Goal: Task Accomplishment & Management: Use online tool/utility

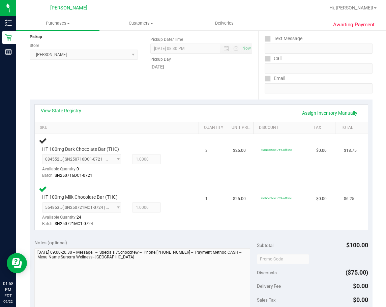
scroll to position [86, 0]
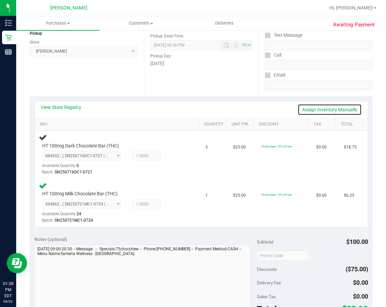
click at [336, 104] on link "Assign Inventory Manually" at bounding box center [330, 109] width 64 height 11
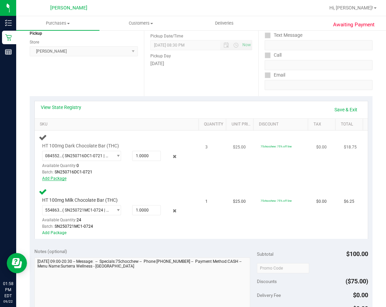
click at [56, 179] on link "Add Package" at bounding box center [54, 178] width 24 height 5
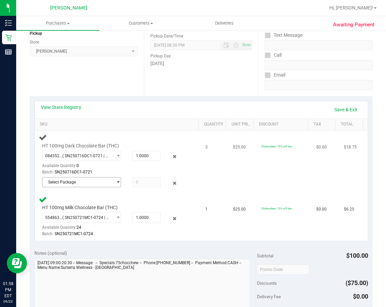
click at [116, 182] on span "select" at bounding box center [118, 182] width 5 height 5
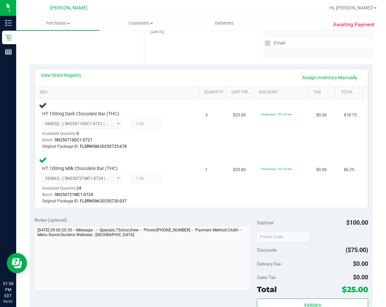
scroll to position [117, 0]
click at [342, 78] on link "Assign Inventory Manually" at bounding box center [330, 77] width 64 height 11
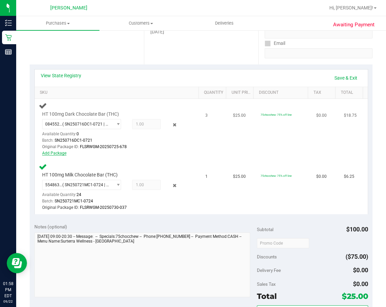
click at [57, 152] on link "Add Package" at bounding box center [54, 153] width 24 height 5
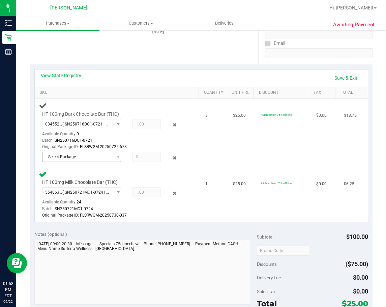
click at [103, 156] on span "Select Package" at bounding box center [78, 156] width 70 height 9
click at [206, 215] on td "1" at bounding box center [215, 194] width 28 height 54
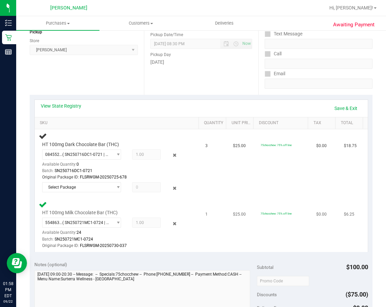
scroll to position [0, 0]
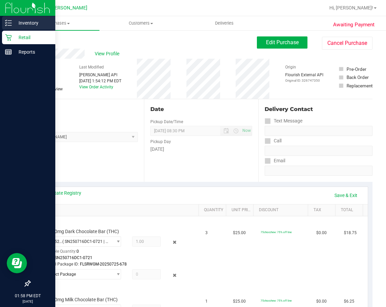
click at [6, 25] on icon at bounding box center [8, 23] width 7 height 7
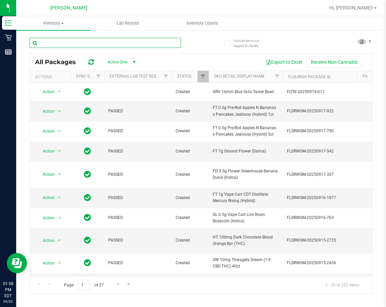
click at [159, 41] on input "text" at bounding box center [106, 43] width 152 height 10
type input "dark"
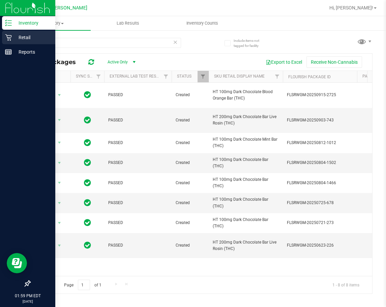
click at [10, 42] on div "Retail" at bounding box center [28, 38] width 53 height 14
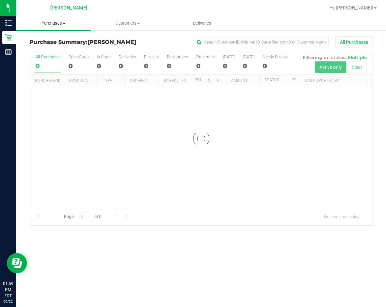
click at [57, 24] on span "Purchases" at bounding box center [53, 23] width 75 height 6
click at [51, 47] on span "Fulfillment" at bounding box center [37, 49] width 42 height 6
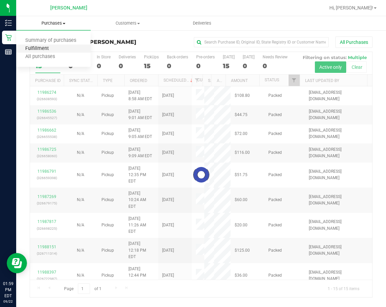
click at [51, 47] on span "Fulfillment" at bounding box center [37, 49] width 42 height 6
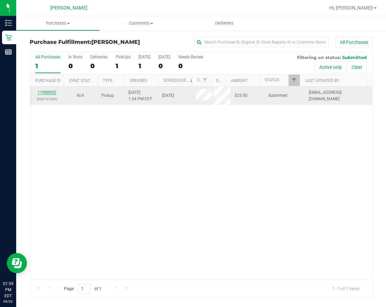
click at [51, 92] on link "11988992" at bounding box center [46, 92] width 19 height 5
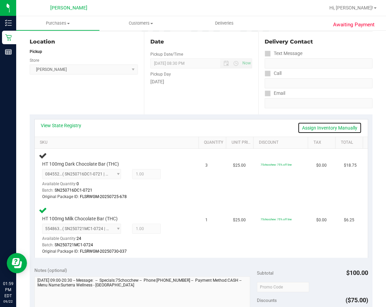
click at [323, 129] on link "Assign Inventory Manually" at bounding box center [330, 127] width 64 height 11
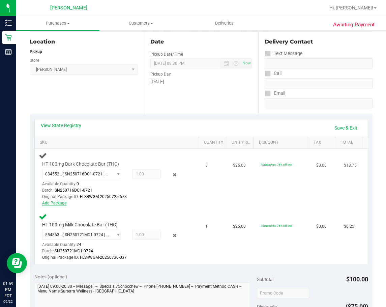
click at [51, 203] on link "Add Package" at bounding box center [54, 203] width 24 height 5
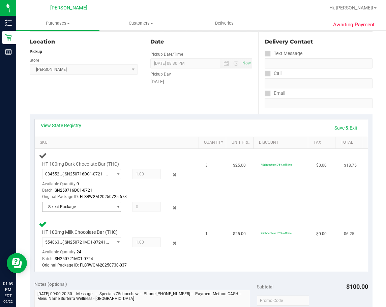
click at [69, 210] on span "Select Package" at bounding box center [78, 206] width 70 height 9
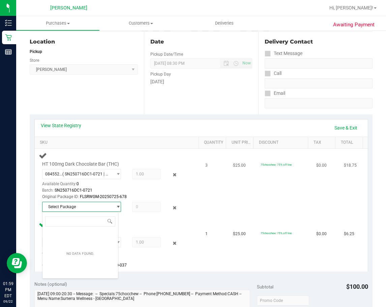
click at [104, 211] on span "Select Package" at bounding box center [78, 206] width 70 height 9
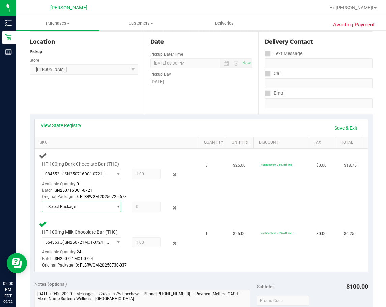
click at [108, 210] on span "Select Package" at bounding box center [78, 206] width 70 height 9
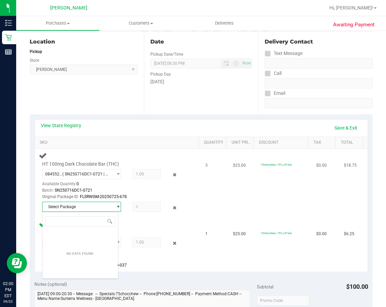
click at [108, 210] on span "Select Package" at bounding box center [78, 206] width 70 height 9
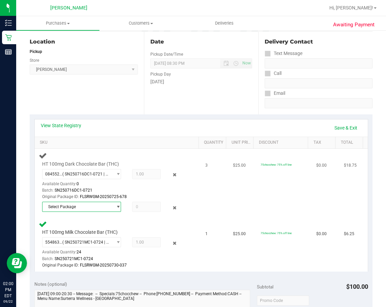
click at [116, 205] on span "select" at bounding box center [118, 206] width 5 height 5
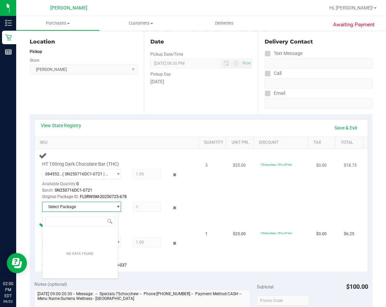
click at [113, 207] on span "select" at bounding box center [116, 206] width 8 height 9
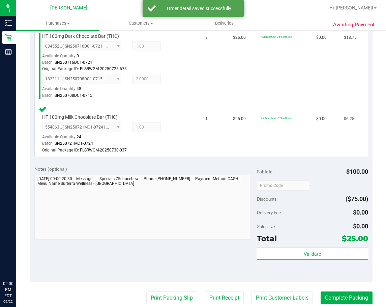
scroll to position [251, 0]
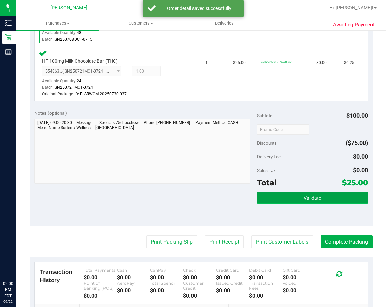
click at [294, 203] on button "Validate" at bounding box center [312, 198] width 111 height 12
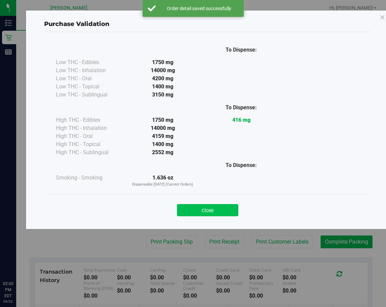
click at [200, 213] on button "Close" at bounding box center [207, 210] width 61 height 12
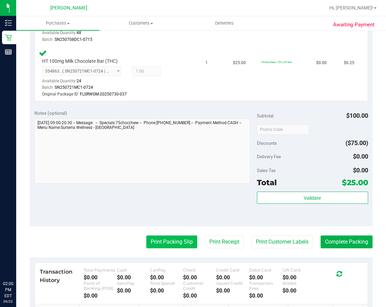
click at [170, 246] on button "Print Packing Slip" at bounding box center [171, 242] width 51 height 13
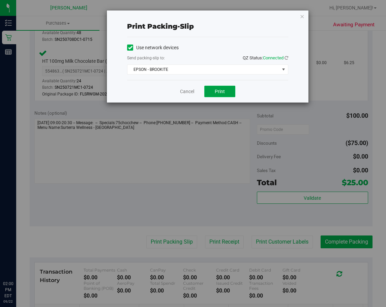
click at [225, 88] on button "Print" at bounding box center [220, 91] width 31 height 11
click at [185, 92] on link "Cancel" at bounding box center [187, 91] width 14 height 7
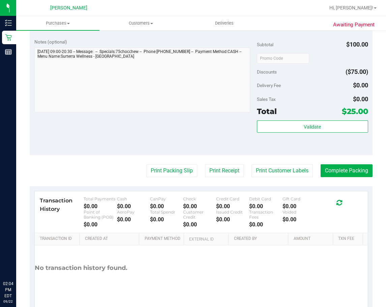
scroll to position [325, 0]
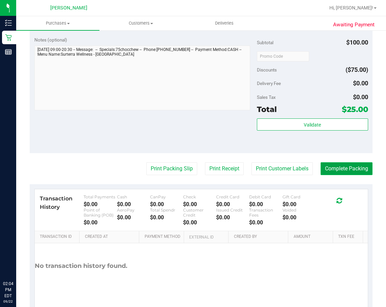
click at [344, 166] on button "Complete Packing" at bounding box center [347, 168] width 52 height 13
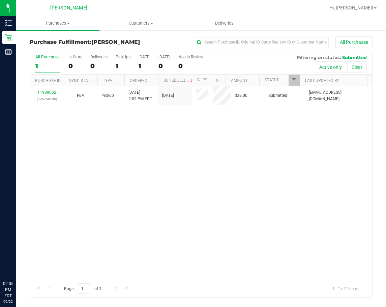
click at [217, 173] on div "11989062 (326748735) N/A Pickup [DATE] 2:02 PM EDT 9/22/2025 $38.00 Submitted […" at bounding box center [201, 182] width 343 height 193
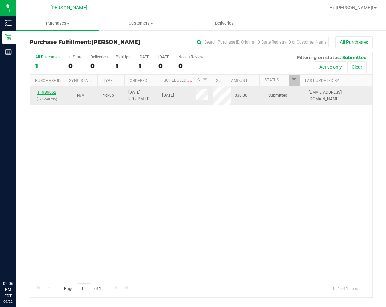
click at [43, 94] on link "11989062" at bounding box center [46, 92] width 19 height 5
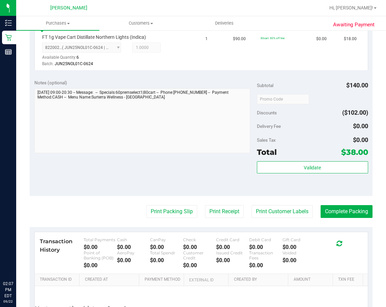
scroll to position [251, 0]
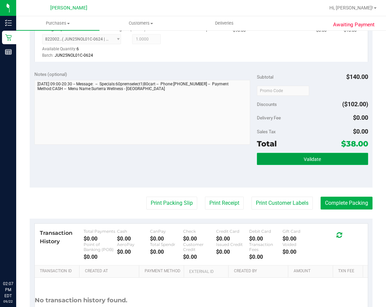
click at [292, 157] on button "Validate" at bounding box center [312, 159] width 111 height 12
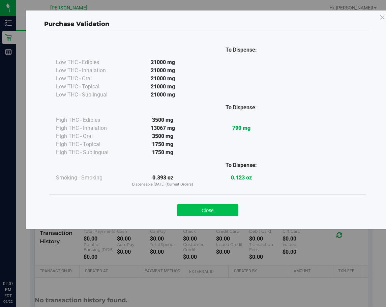
click at [221, 206] on button "Close" at bounding box center [207, 210] width 61 height 12
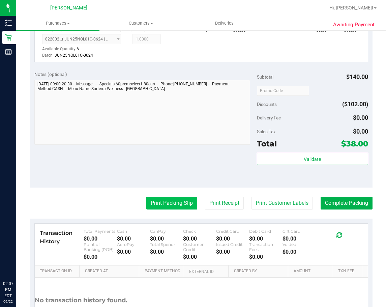
click at [178, 203] on button "Print Packing Slip" at bounding box center [171, 203] width 51 height 13
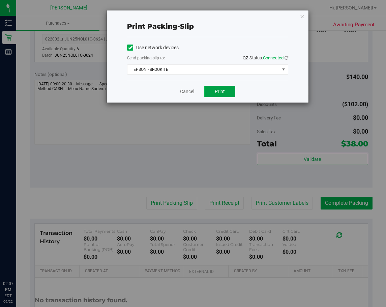
click at [219, 93] on span "Print" at bounding box center [220, 91] width 10 height 5
click at [186, 91] on link "Cancel" at bounding box center [187, 91] width 14 height 7
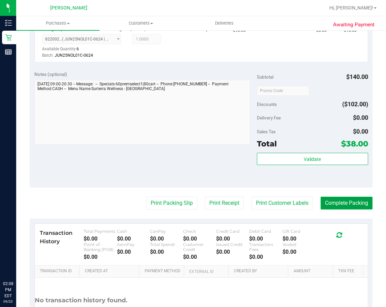
click at [327, 201] on button "Complete Packing" at bounding box center [347, 203] width 52 height 13
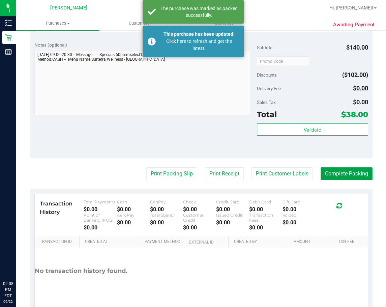
scroll to position [307, 0]
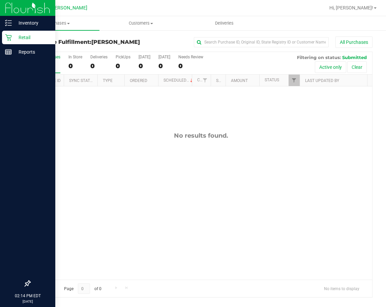
click at [9, 40] on icon at bounding box center [8, 37] width 7 height 7
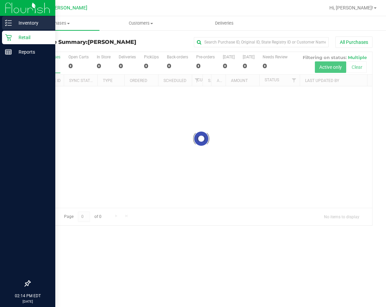
click at [4, 26] on div "Inventory" at bounding box center [28, 23] width 53 height 14
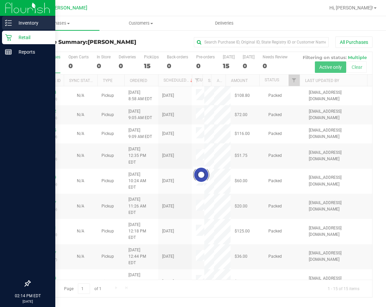
click at [9, 24] on icon at bounding box center [8, 23] width 7 height 7
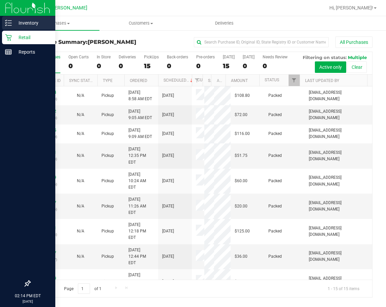
click at [6, 22] on icon at bounding box center [8, 23] width 7 height 7
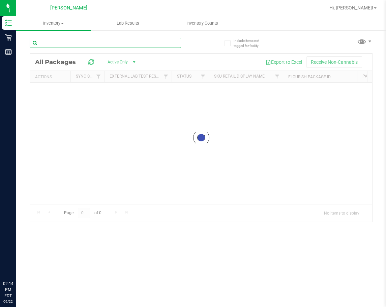
click at [64, 39] on input "text" at bounding box center [106, 43] width 152 height 10
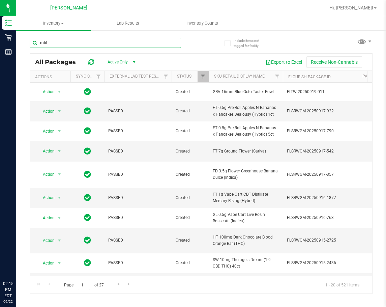
type input "mbl"
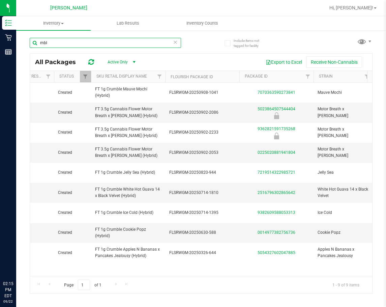
scroll to position [0, 117]
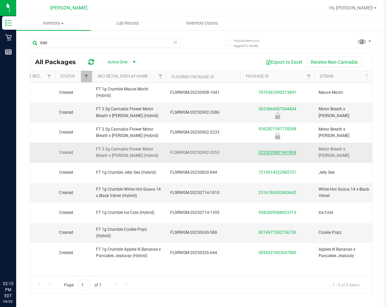
click at [279, 153] on link "0225020881941804" at bounding box center [278, 152] width 38 height 5
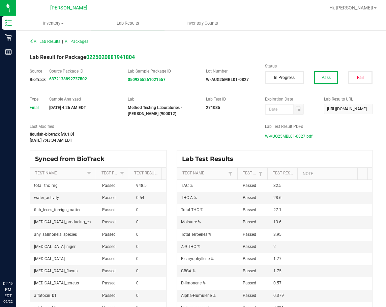
click at [287, 138] on span "W-AUG25MBL01-0827.pdf" at bounding box center [289, 136] width 48 height 10
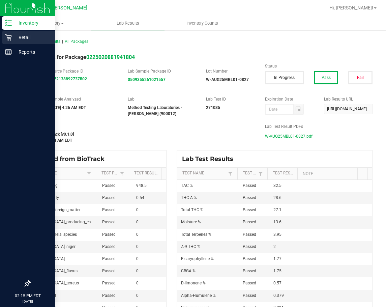
click at [5, 37] on icon at bounding box center [8, 37] width 7 height 7
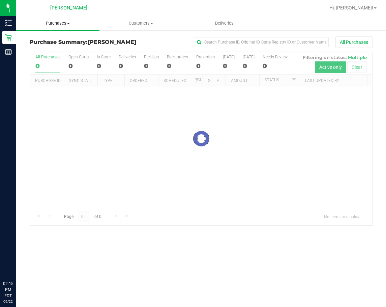
click at [56, 23] on span "Purchases" at bounding box center [57, 23] width 83 height 6
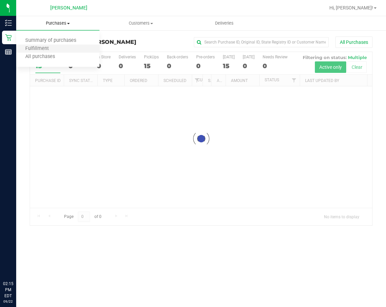
click at [57, 48] on li "Fulfillment" at bounding box center [57, 49] width 83 height 8
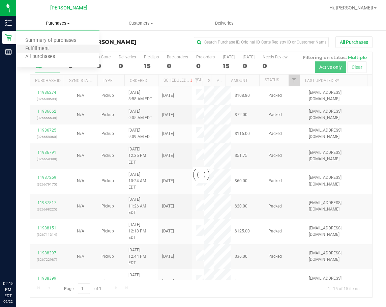
click at [60, 49] on li "Fulfillment" at bounding box center [57, 49] width 83 height 8
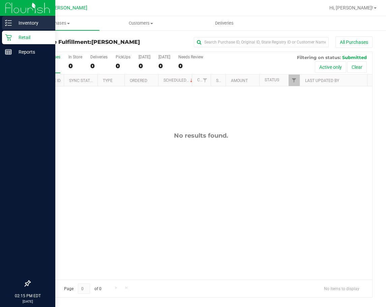
click at [11, 23] on line at bounding box center [10, 23] width 4 height 0
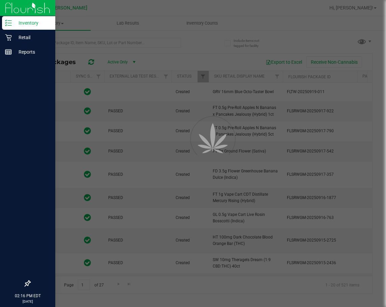
type input "[DATE]"
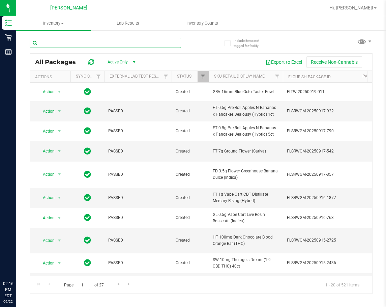
click at [72, 43] on input "text" at bounding box center [106, 43] width 152 height 10
type input "watermelon"
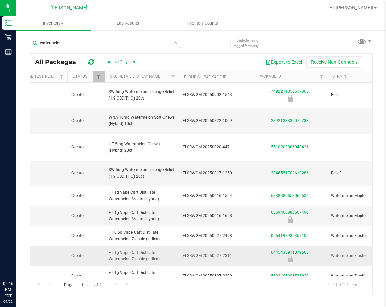
scroll to position [0, 108]
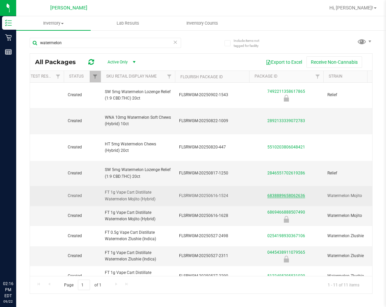
click at [289, 195] on link "6838889658062636" at bounding box center [287, 195] width 38 height 5
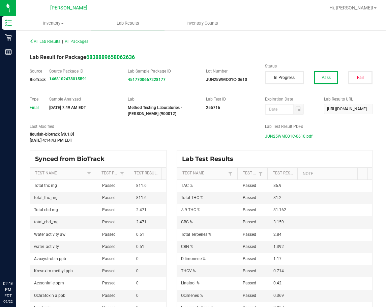
click at [267, 134] on span "JUN25WMO01C-0610.pdf" at bounding box center [289, 136] width 48 height 10
click at [39, 41] on span "All Lab Results" at bounding box center [45, 41] width 31 height 5
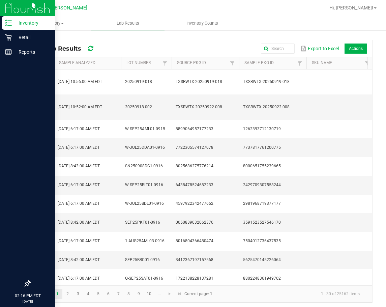
click at [13, 27] on div "Inventory" at bounding box center [28, 23] width 53 height 14
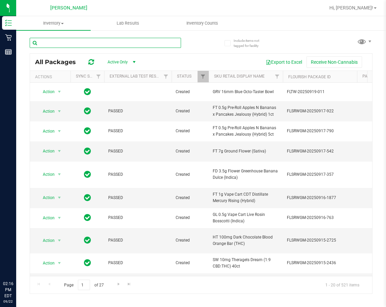
click at [79, 42] on input "text" at bounding box center [106, 43] width 152 height 10
type input "strawberry cough"
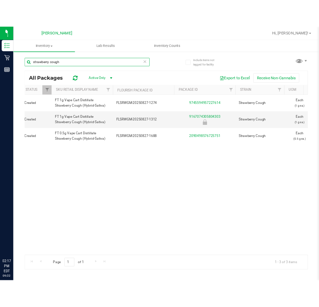
scroll to position [0, 152]
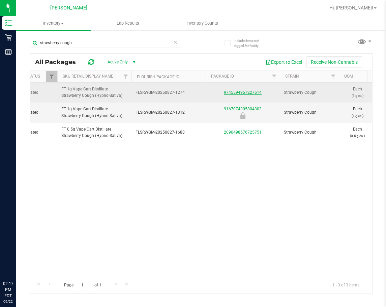
click at [256, 94] on link "9745594957227614" at bounding box center [243, 92] width 38 height 5
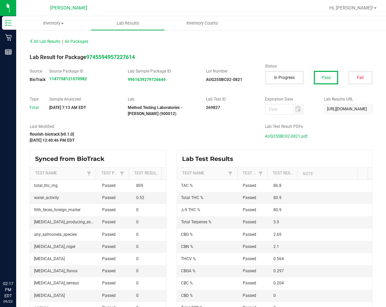
click at [287, 137] on span "AUG25SBC02-0821.pdf" at bounding box center [286, 136] width 43 height 10
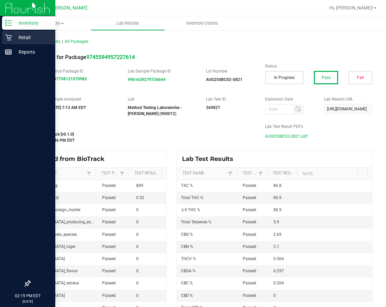
drag, startPoint x: 10, startPoint y: 41, endPoint x: 18, endPoint y: 33, distance: 10.5
click at [10, 41] on div "Retail" at bounding box center [28, 38] width 53 height 14
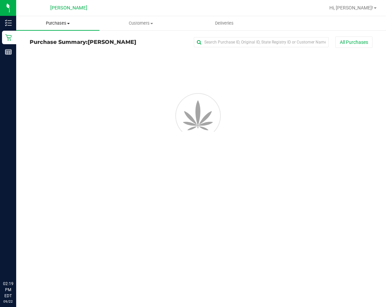
click at [61, 24] on span "Purchases" at bounding box center [57, 23] width 83 height 6
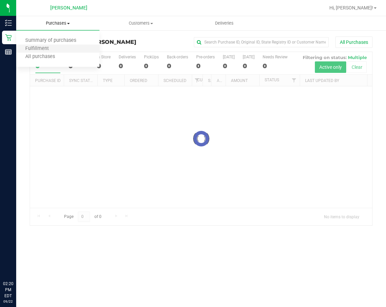
click at [64, 49] on li "Fulfillment" at bounding box center [57, 49] width 83 height 8
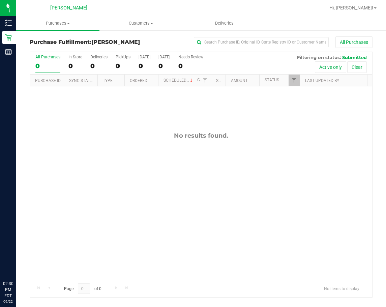
click at [187, 187] on div "No results found." at bounding box center [201, 205] width 343 height 239
click at [363, 9] on span "Hi, [PERSON_NAME]!" at bounding box center [352, 7] width 44 height 5
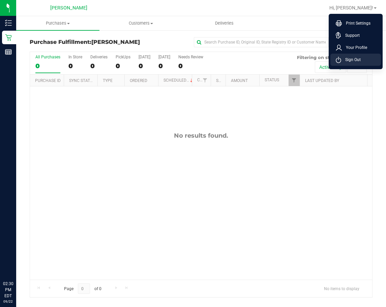
click at [356, 60] on span "Sign Out" at bounding box center [352, 59] width 20 height 7
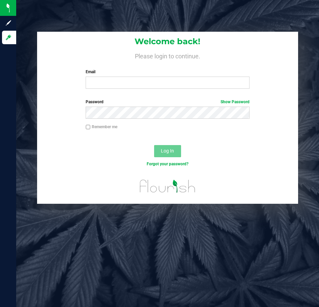
click at [116, 89] on div "Welcome back! Please login to continue. Email Required Please format your email…" at bounding box center [167, 63] width 261 height 62
click at [120, 86] on input "Email" at bounding box center [168, 83] width 164 height 12
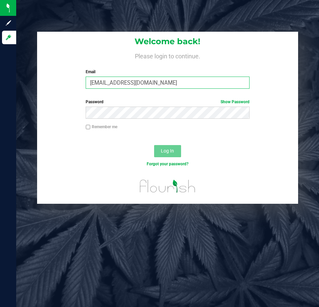
type input "[EMAIL_ADDRESS][DOMAIN_NAME]"
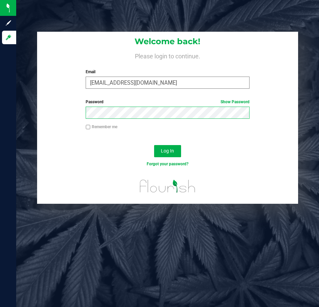
click at [154, 145] on button "Log In" at bounding box center [167, 151] width 27 height 12
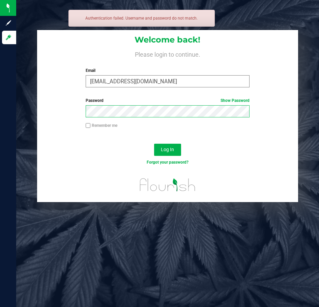
click at [154, 144] on button "Log In" at bounding box center [167, 150] width 27 height 12
